Goal: Transaction & Acquisition: Download file/media

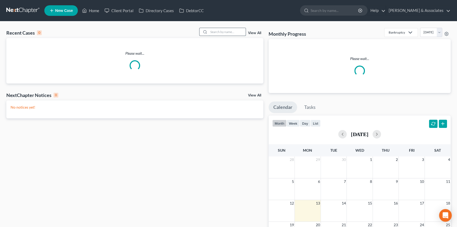
click at [230, 34] on input "search" at bounding box center [227, 32] width 37 height 8
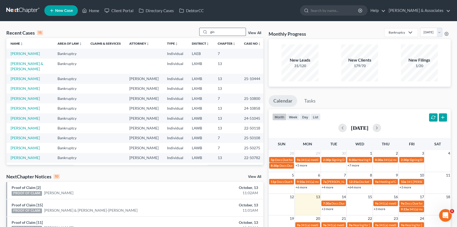
type input "gin"
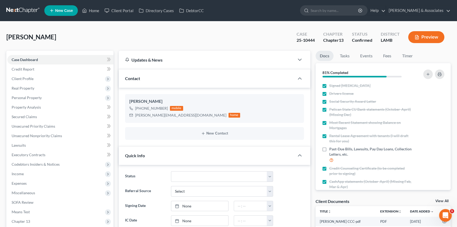
click at [29, 11] on link at bounding box center [23, 11] width 34 height 10
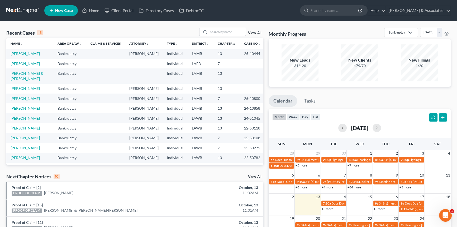
click at [34, 204] on link "Proof of Claim [15]" at bounding box center [27, 204] width 31 height 4
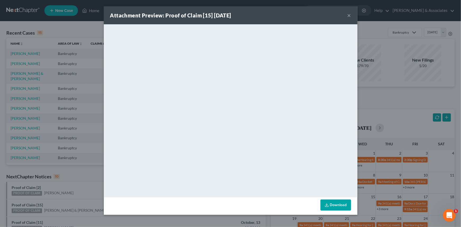
click at [348, 17] on button "×" at bounding box center [349, 15] width 4 height 6
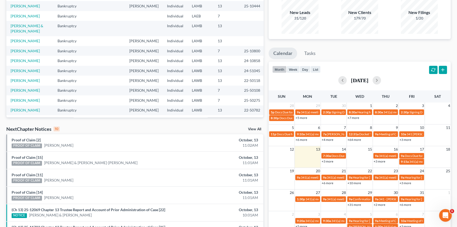
scroll to position [48, 0]
click at [95, 163] on link "[PERSON_NAME] & [PERSON_NAME]-[PERSON_NAME]" at bounding box center [90, 162] width 93 height 5
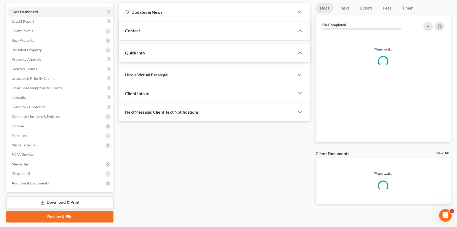
scroll to position [49, 0]
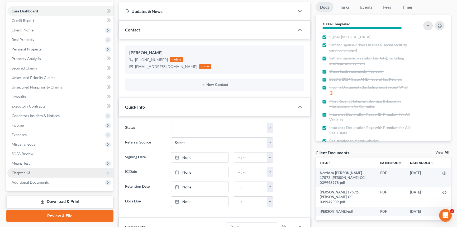
click at [56, 171] on span "Chapter 13" at bounding box center [60, 173] width 106 height 10
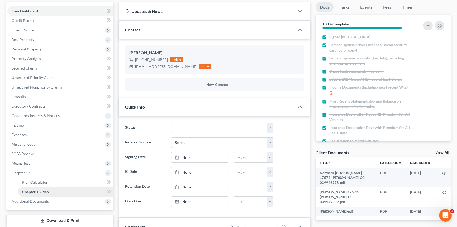
scroll to position [566, 0]
click at [55, 189] on link "Chapter 13 Plan" at bounding box center [66, 192] width 96 height 10
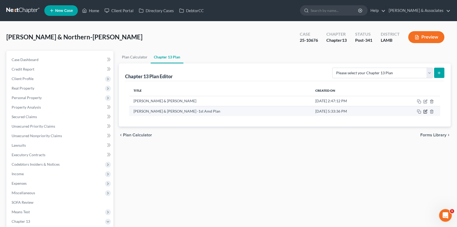
click at [424, 111] on icon "button" at bounding box center [425, 111] width 4 height 4
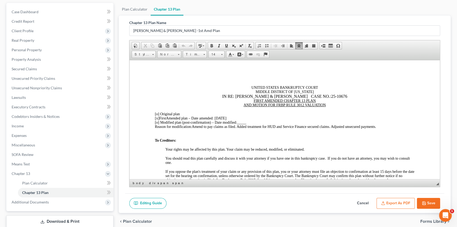
drag, startPoint x: 341, startPoint y: 136, endPoint x: 343, endPoint y: 113, distance: 23.1
click at [41, 164] on span "Means Test" at bounding box center [60, 164] width 106 height 10
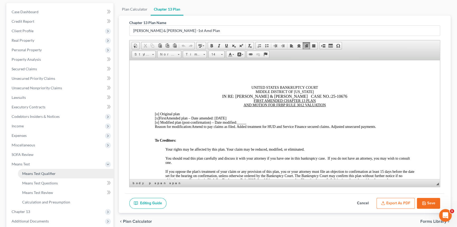
click at [42, 172] on span "Means Test Qualifier" at bounding box center [39, 173] width 34 height 4
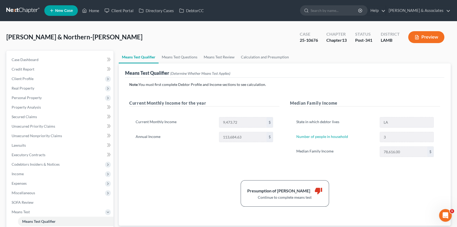
click at [167, 180] on div "Presumption of Abuse Arises thumb_down Continue to complete means test" at bounding box center [285, 193] width 316 height 26
click at [266, 56] on link "Calculation and Presumption" at bounding box center [265, 57] width 54 height 13
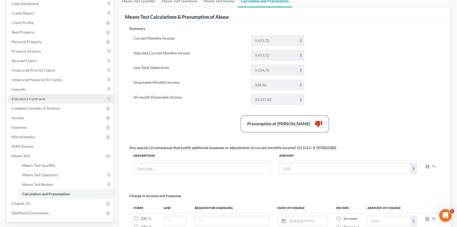
scroll to position [113, 0]
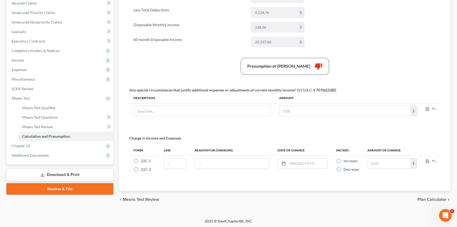
click at [57, 175] on link "Download & Print" at bounding box center [59, 174] width 107 height 12
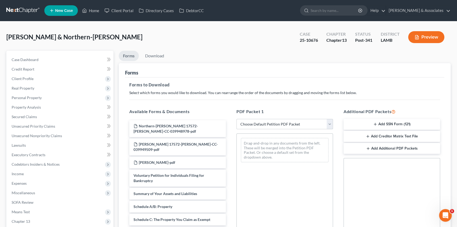
click at [269, 125] on select "Choose Default Petition PDF Packet Complete Bankruptcy Petition (all forms and …" at bounding box center [284, 124] width 97 height 11
select select "2"
click at [236, 119] on select "Choose Default Petition PDF Packet Complete Bankruptcy Petition (all forms and …" at bounding box center [284, 124] width 97 height 11
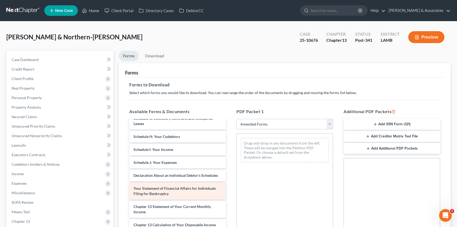
scroll to position [131, 0]
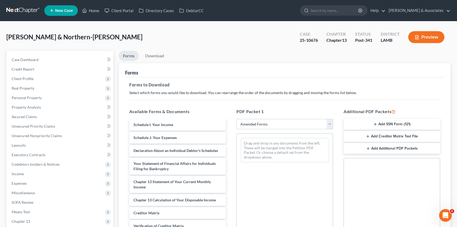
click at [248, 53] on ul "Forms Download" at bounding box center [285, 57] width 332 height 12
